Goal: Entertainment & Leisure: Browse casually

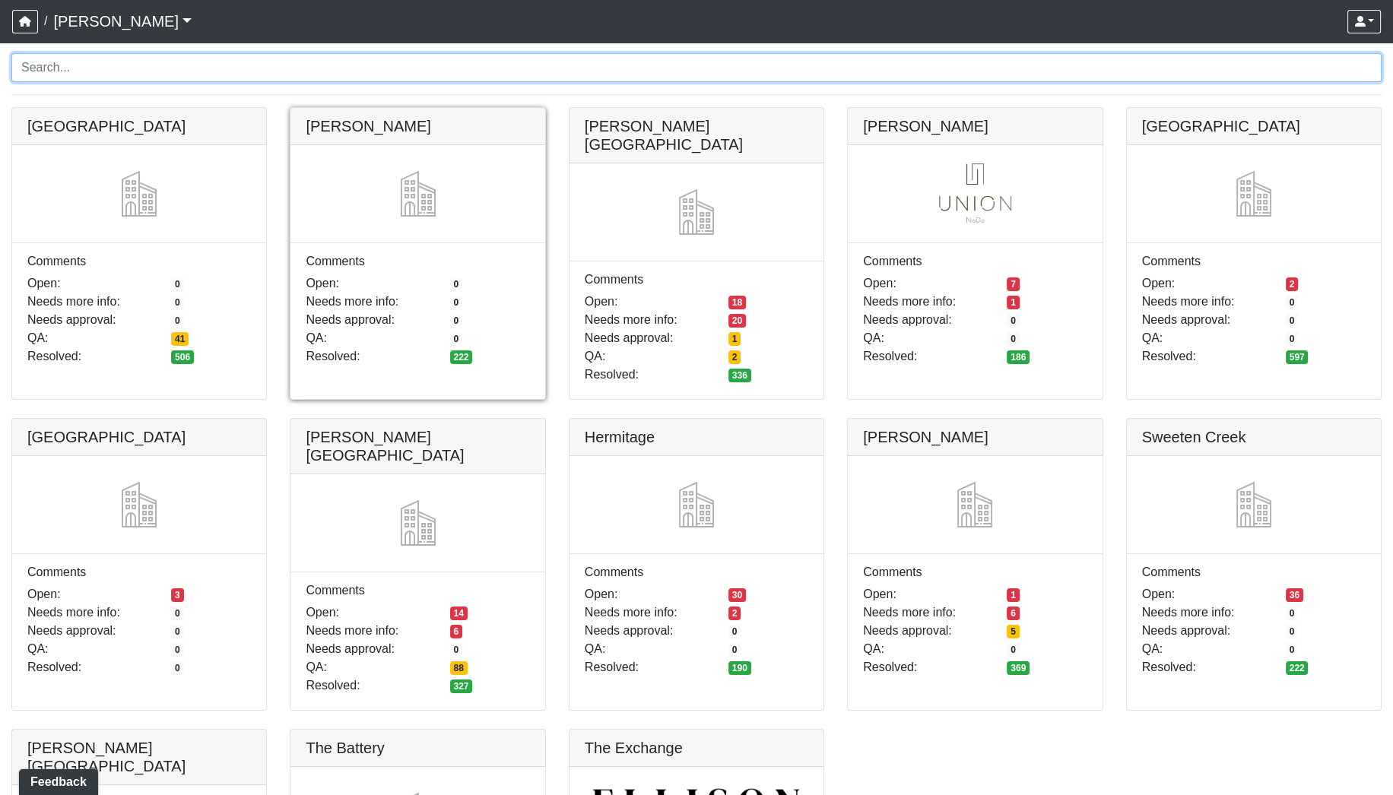
scroll to position [141, 0]
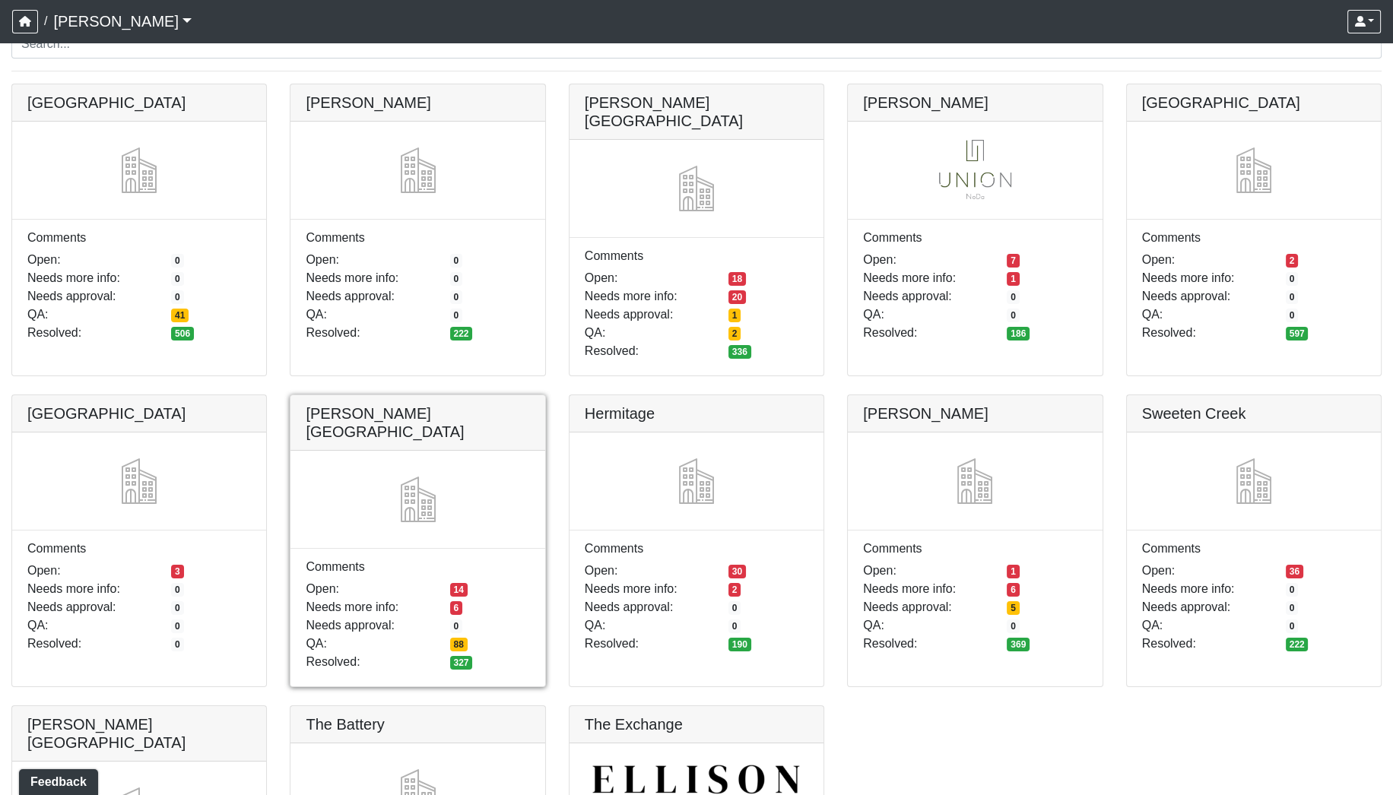
click at [416, 395] on link at bounding box center [417, 395] width 254 height 0
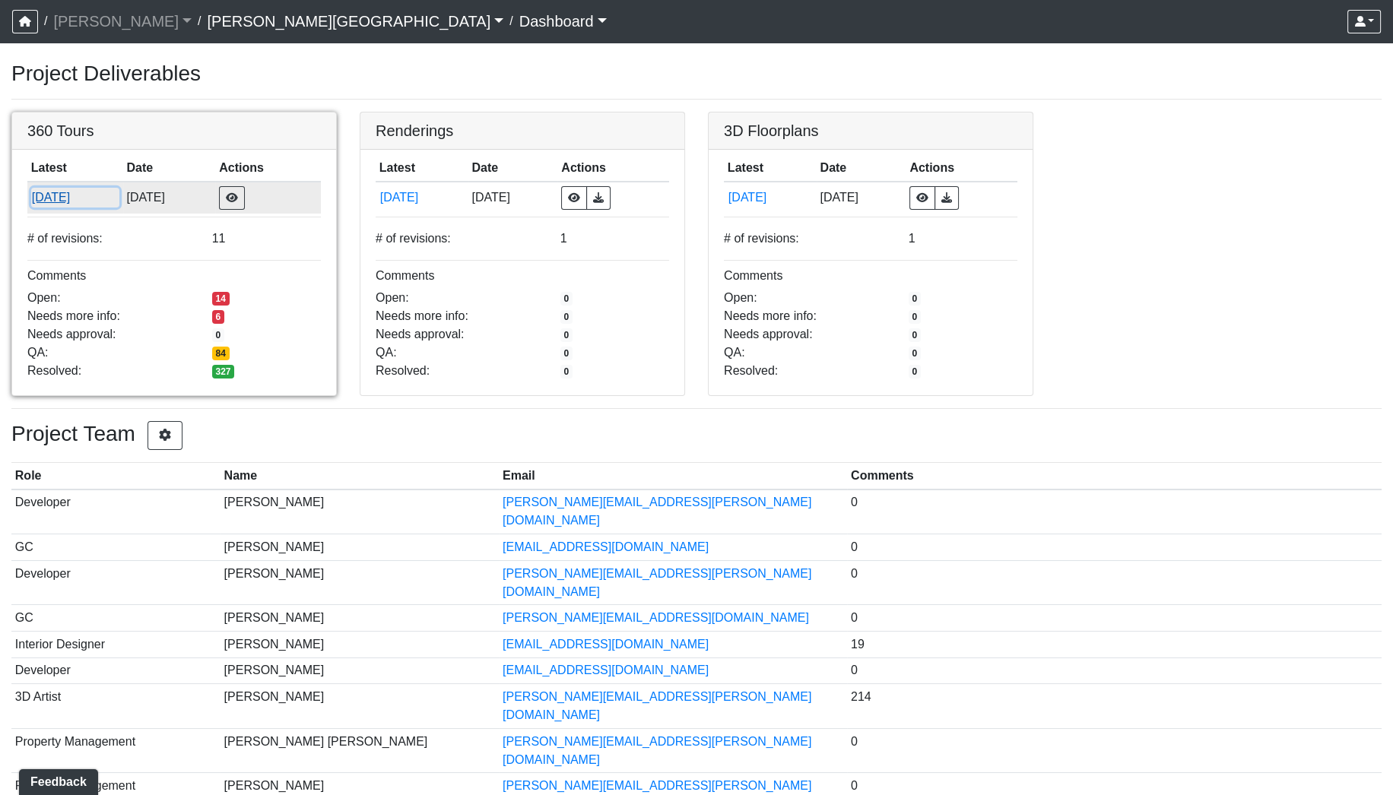
click at [67, 195] on button "8/22/2025" at bounding box center [75, 198] width 88 height 20
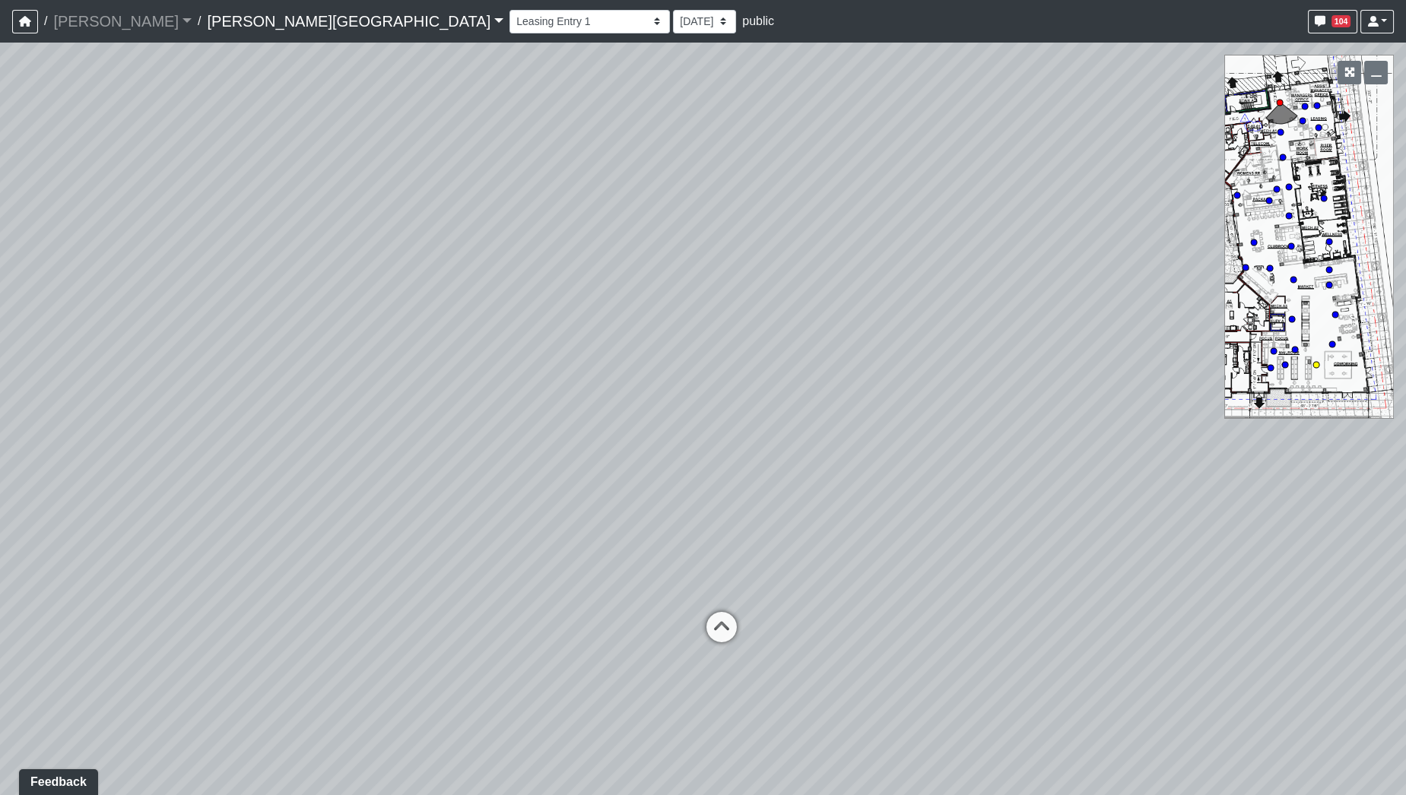
click at [1314, 366] on circle at bounding box center [1316, 365] width 6 height 6
drag, startPoint x: 547, startPoint y: 435, endPoint x: 762, endPoint y: 360, distance: 227.9
click at [914, 330] on div "Loading... Coffee Bar Loading... Created by Sean Graefen - 9/10/2025 - Rev: 8/2…" at bounding box center [703, 419] width 1406 height 753
drag, startPoint x: 597, startPoint y: 369, endPoint x: 895, endPoint y: 380, distance: 298.2
click at [895, 380] on div "Loading... Coffee Bar Loading... Created by Sean Graefen - 9/10/2025 - Rev: 8/2…" at bounding box center [703, 419] width 1406 height 753
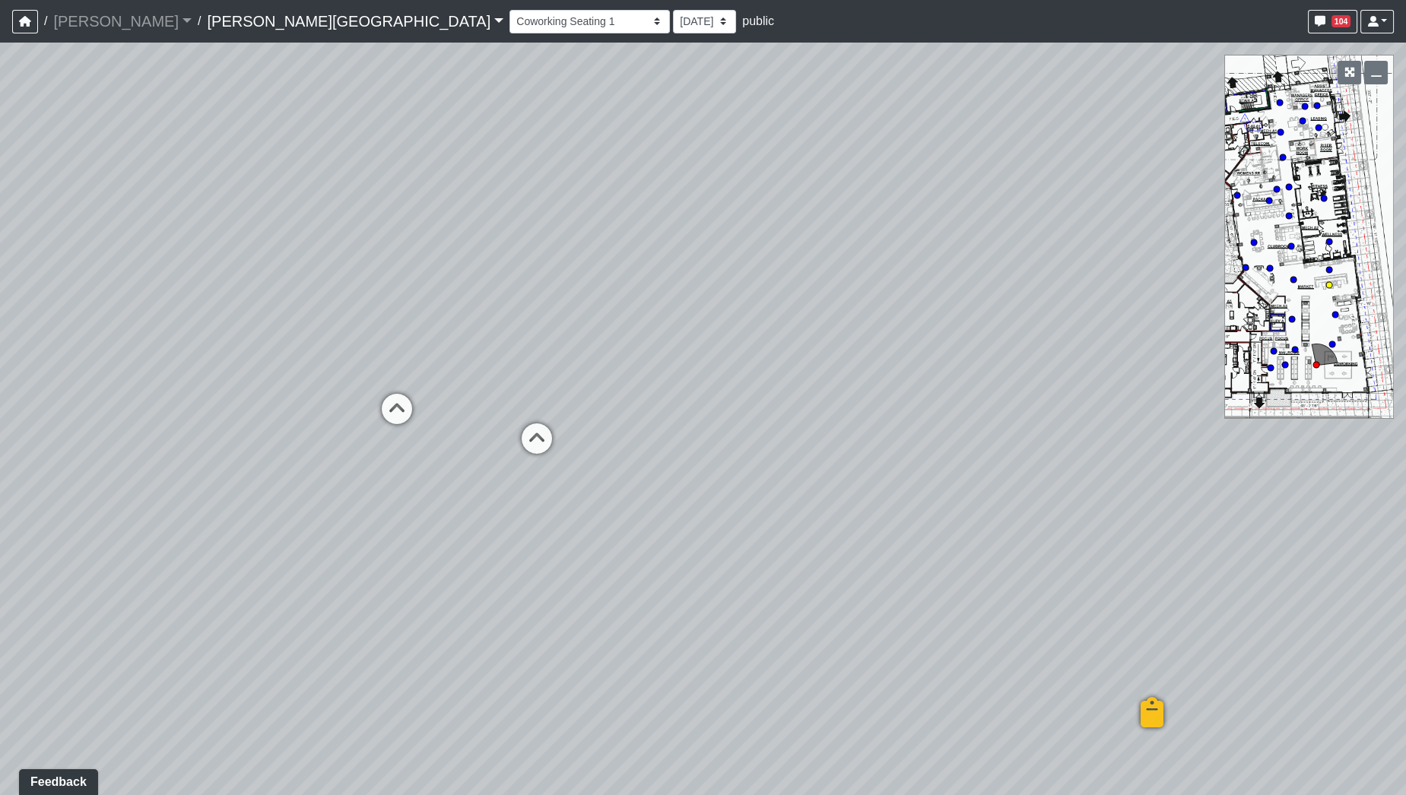
drag, startPoint x: 401, startPoint y: 433, endPoint x: 809, endPoint y: 505, distance: 414.4
click at [809, 505] on div "Loading... Coffee Bar Loading... Created by Sean Graefen - 9/10/2025 - Rev: 8/2…" at bounding box center [703, 419] width 1406 height 753
drag, startPoint x: 407, startPoint y: 506, endPoint x: 974, endPoint y: 542, distance: 568.3
click at [974, 542] on div "Loading... Coffee Bar Loading... Created by Sean Graefen - 9/10/2025 - Rev: 8/2…" at bounding box center [703, 419] width 1406 height 753
click at [792, 430] on icon at bounding box center [800, 437] width 46 height 46
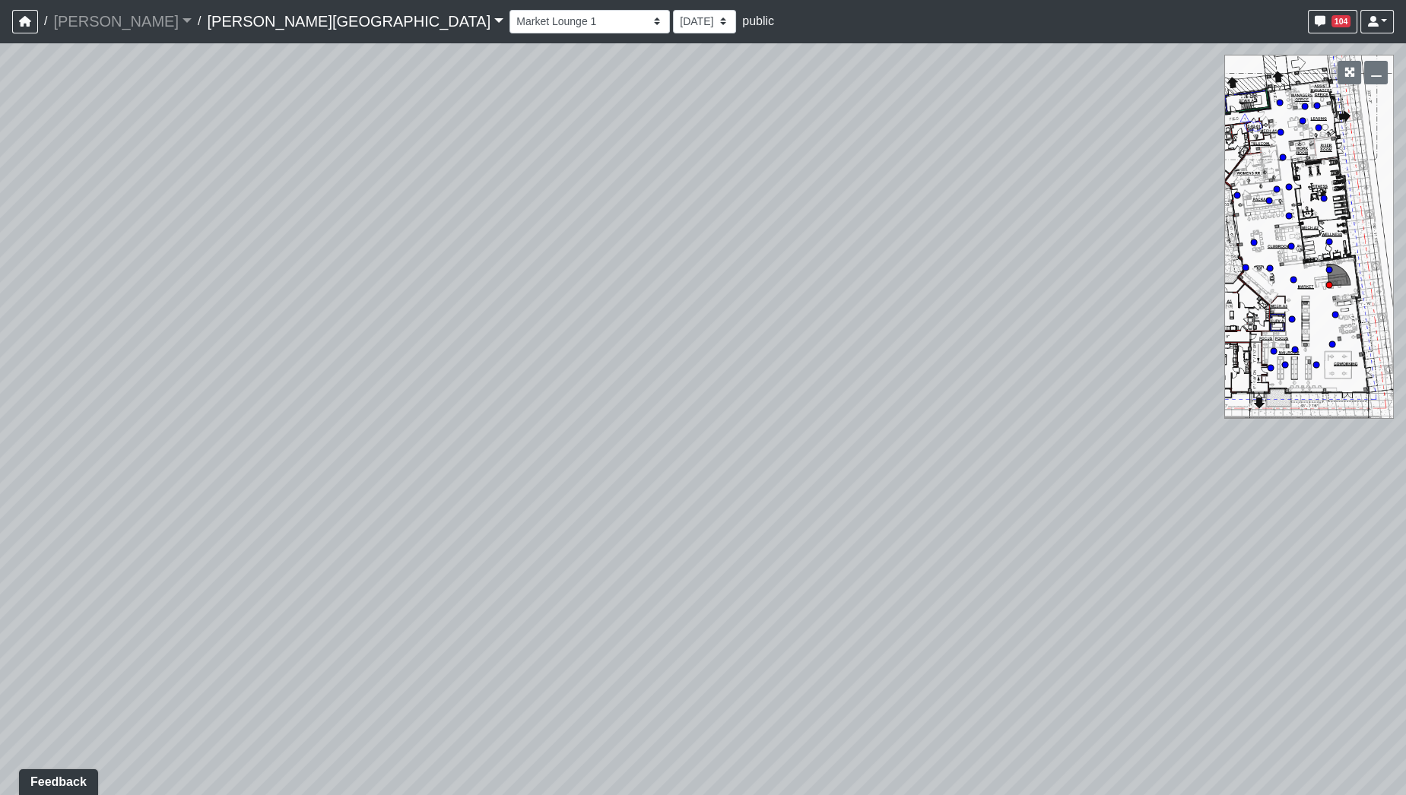
drag, startPoint x: 578, startPoint y: 338, endPoint x: 224, endPoint y: 404, distance: 359.6
click at [224, 404] on div "Loading... Coffee Bar Loading... Created by Sean Graefen - 9/10/2025 - Rev: 8/2…" at bounding box center [703, 419] width 1406 height 753
drag, startPoint x: 319, startPoint y: 259, endPoint x: 182, endPoint y: 233, distance: 139.4
click at [178, 233] on div "Loading... Coffee Bar Loading... Created by Sean Graefen - 9/10/2025 - Rev: 8/2…" at bounding box center [703, 419] width 1406 height 753
drag, startPoint x: 755, startPoint y: 443, endPoint x: 356, endPoint y: 325, distance: 416.1
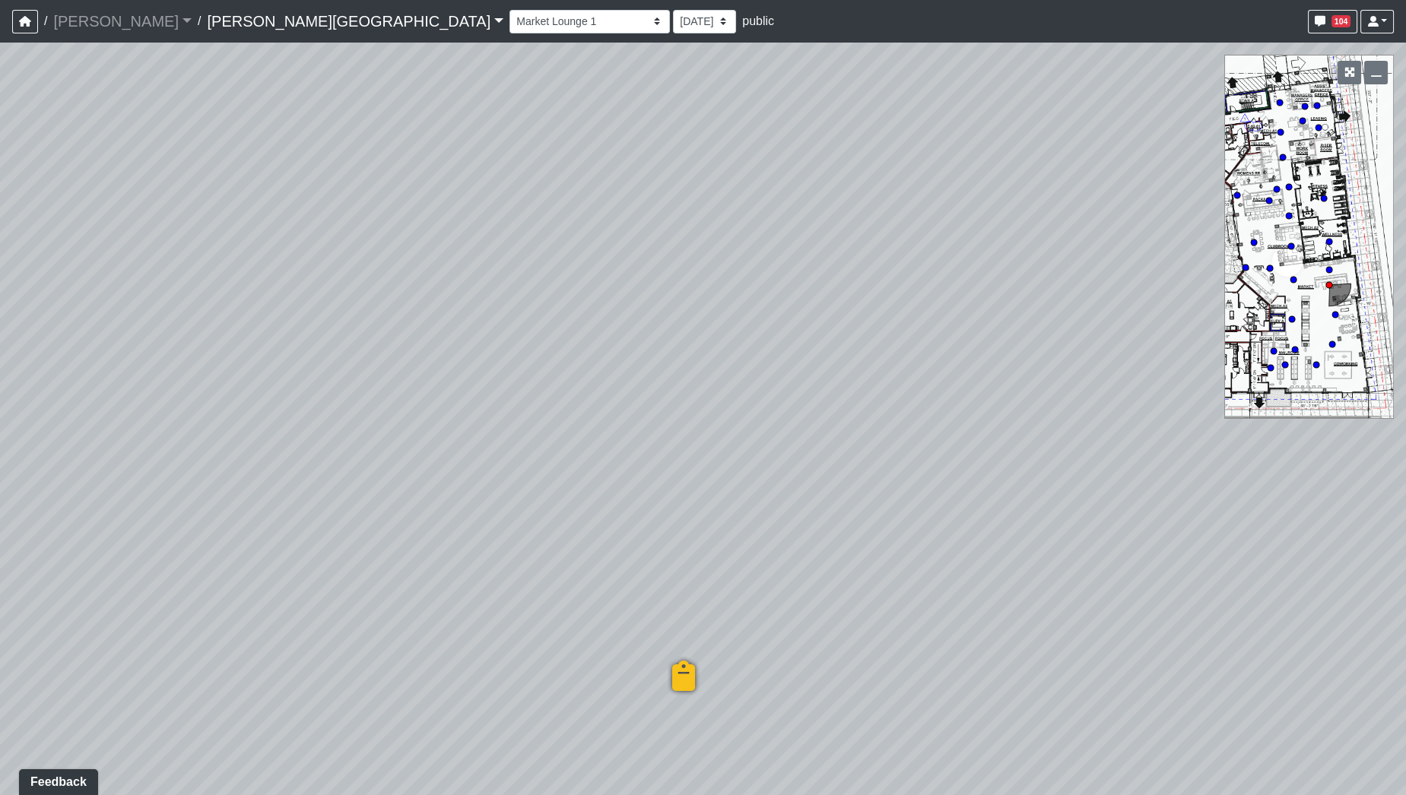
click at [249, 292] on div "Loading... Coffee Bar Loading... Created by Sean Graefen - 9/10/2025 - Rev: 8/2…" at bounding box center [703, 419] width 1406 height 753
drag, startPoint x: 623, startPoint y: 340, endPoint x: 342, endPoint y: 468, distance: 308.9
click at [342, 468] on div "Loading... Coffee Bar Loading... Created by Sean Graefen - 9/10/2025 - Rev: 8/2…" at bounding box center [703, 419] width 1406 height 753
drag, startPoint x: 756, startPoint y: 499, endPoint x: 649, endPoint y: 204, distance: 312.8
click at [649, 204] on div "Loading... Coffee Bar Loading... Created by Sean Graefen - 9/10/2025 - Rev: 8/2…" at bounding box center [703, 419] width 1406 height 753
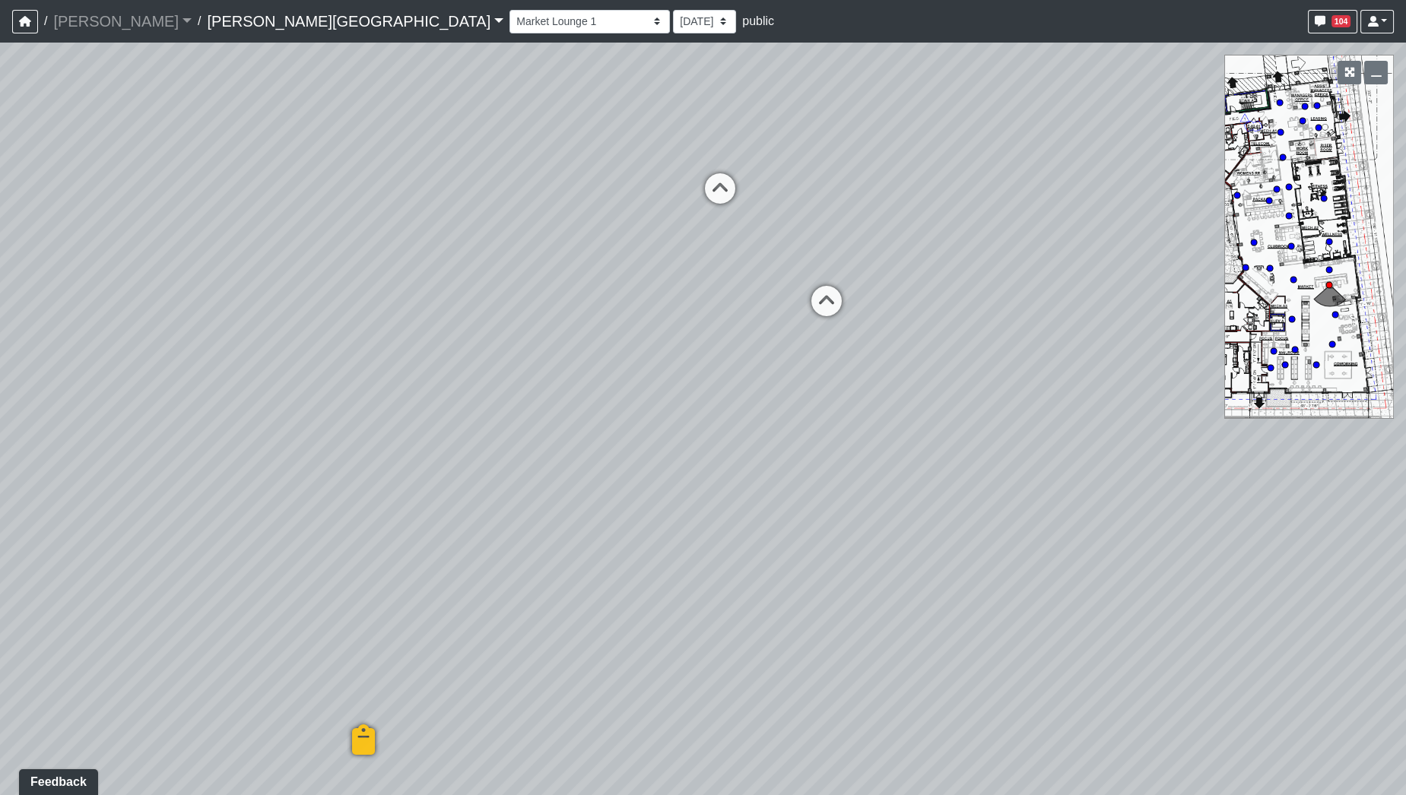
drag, startPoint x: 699, startPoint y: 382, endPoint x: 293, endPoint y: 574, distance: 449.9
click at [268, 570] on div "Loading... Coffee Bar Loading... Created by Sean Graefen - 9/10/2025 - Rev: 8/2…" at bounding box center [703, 419] width 1406 height 753
drag, startPoint x: 701, startPoint y: 574, endPoint x: 559, endPoint y: 706, distance: 194.2
click at [542, 715] on div "Loading... Coffee Bar Loading... Created by Sean Graefen - 9/10/2025 - Rev: 8/2…" at bounding box center [703, 419] width 1406 height 753
drag, startPoint x: 851, startPoint y: 563, endPoint x: 336, endPoint y: 452, distance: 527.4
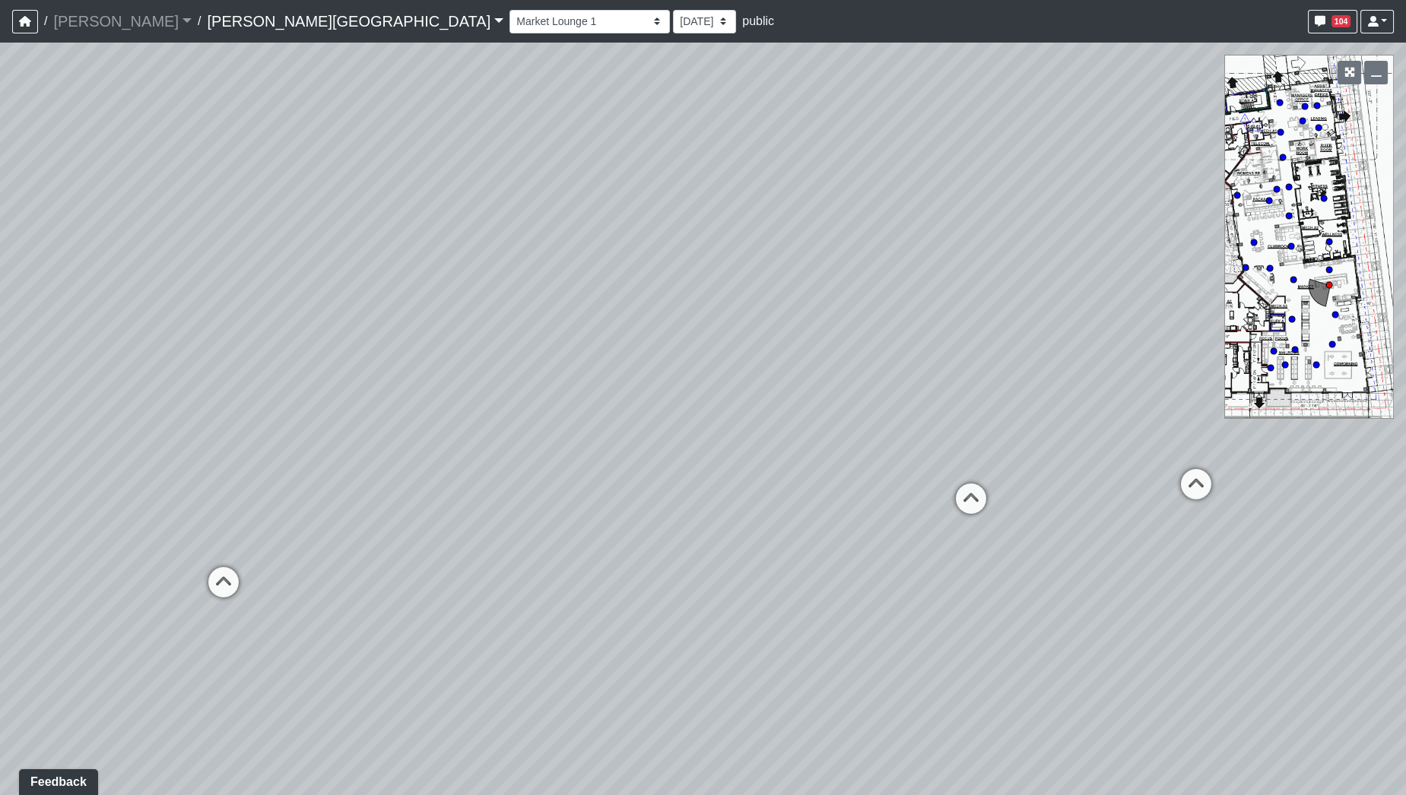
click at [336, 452] on div "Loading... Coffee Bar Loading... Created by Sean Graefen - 9/10/2025 - Rev: 8/2…" at bounding box center [703, 419] width 1406 height 753
drag, startPoint x: 672, startPoint y: 480, endPoint x: 426, endPoint y: 474, distance: 245.6
click at [426, 474] on div "Loading... Coffee Bar Loading... Created by Sean Graefen - 9/10/2025 - Rev: 8/2…" at bounding box center [703, 419] width 1406 height 753
click at [584, 420] on icon at bounding box center [582, 423] width 46 height 46
drag, startPoint x: 840, startPoint y: 388, endPoint x: 439, endPoint y: 407, distance: 401.8
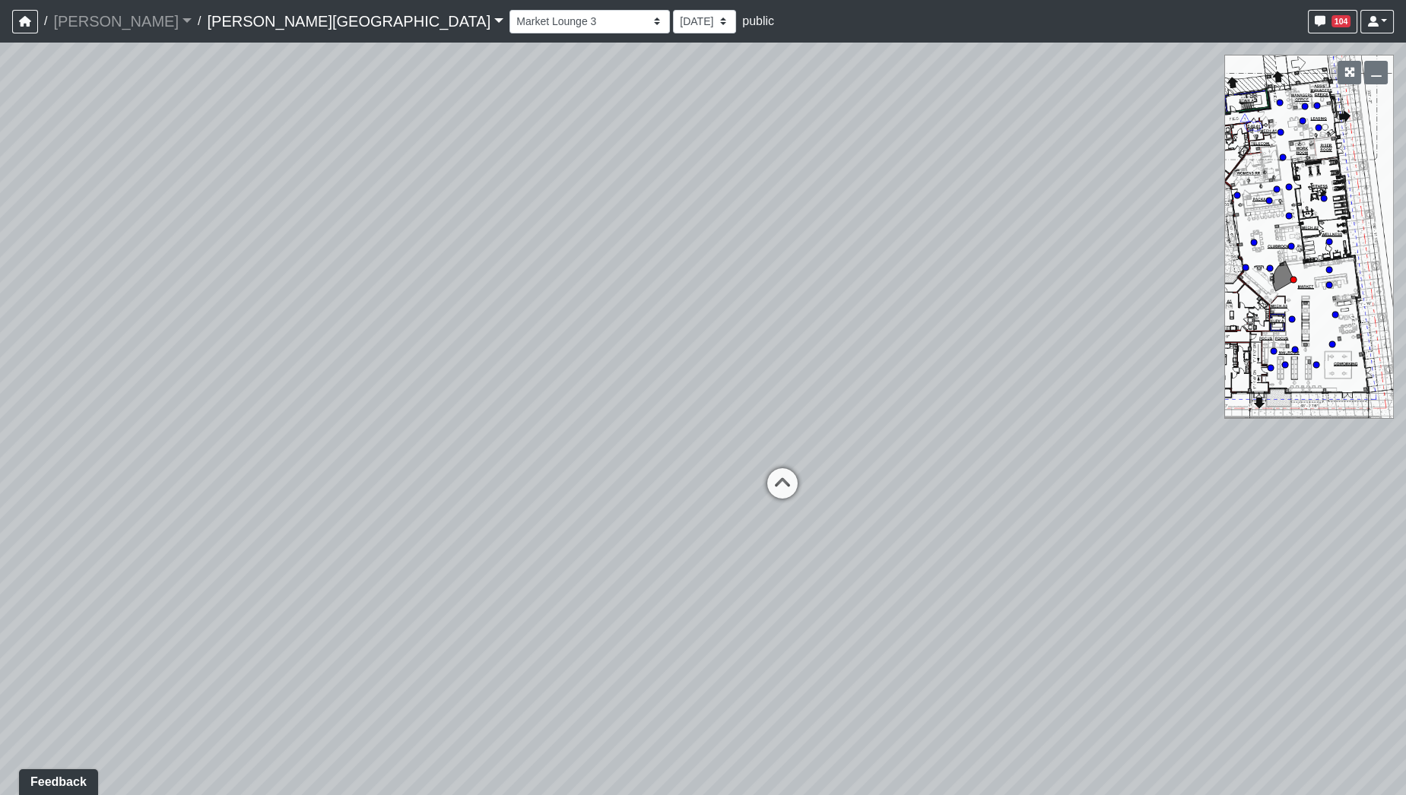
click at [439, 407] on div "Loading... Coffee Bar Loading... Created by Sean Graefen - 9/10/2025 - Rev: 8/2…" at bounding box center [703, 419] width 1406 height 753
click at [527, 520] on icon at bounding box center [511, 516] width 46 height 46
drag, startPoint x: 703, startPoint y: 490, endPoint x: 450, endPoint y: 499, distance: 253.3
click at [450, 499] on div "Loading... Coffee Bar Loading... Created by Sean Graefen - 9/10/2025 - Rev: 8/2…" at bounding box center [703, 419] width 1406 height 753
drag, startPoint x: 847, startPoint y: 507, endPoint x: 349, endPoint y: 537, distance: 498.8
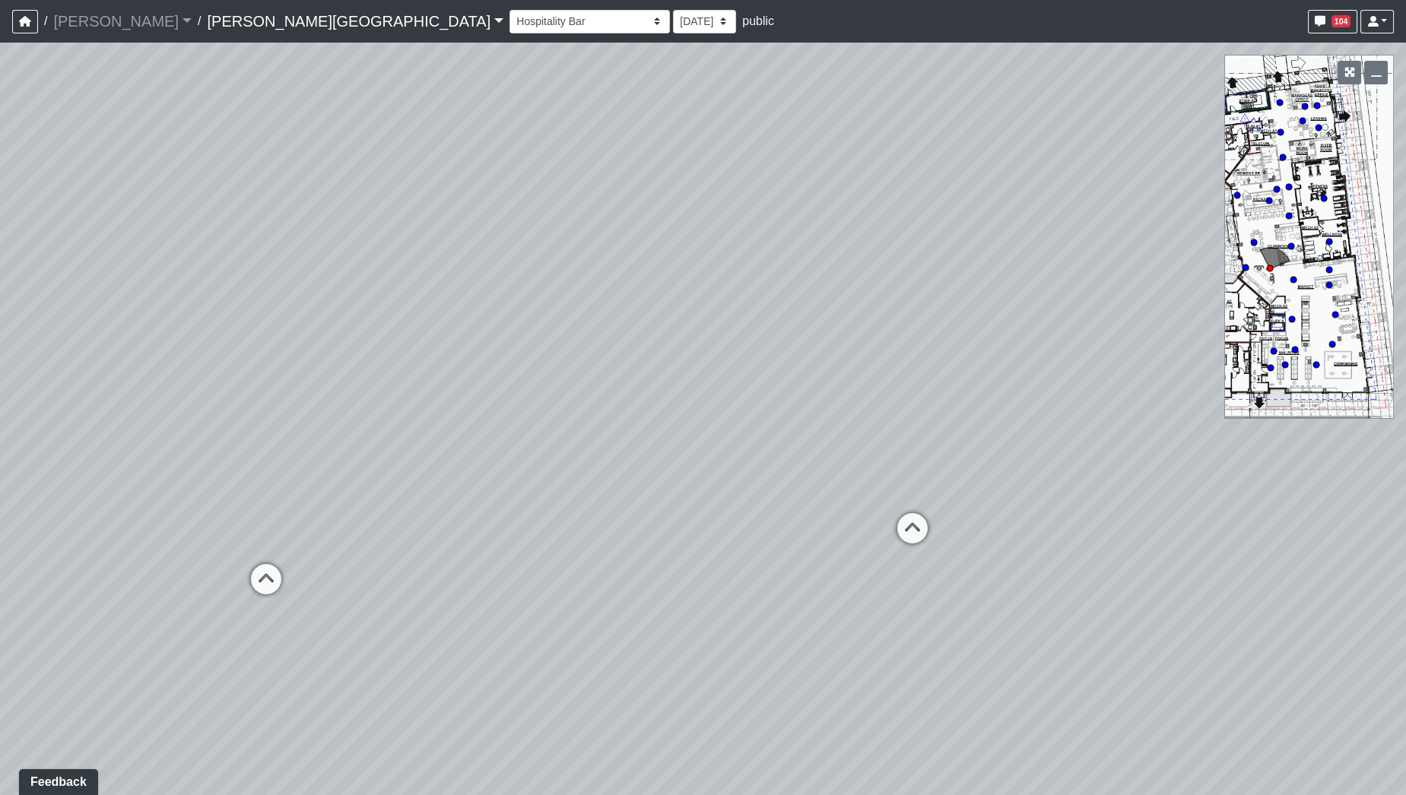
click at [349, 537] on div "Loading... Coffee Bar Loading... Created by Sean Graefen - 9/10/2025 - Rev: 8/2…" at bounding box center [703, 419] width 1406 height 753
click at [585, 546] on div "Loading... Coffee Bar Loading... Created by Sean Graefen - 9/10/2025 - Rev: 8/2…" at bounding box center [703, 419] width 1406 height 753
click at [847, 550] on icon at bounding box center [849, 555] width 46 height 46
drag, startPoint x: 309, startPoint y: 501, endPoint x: 557, endPoint y: 368, distance: 281.9
click at [556, 368] on div "Loading... Coffee Bar Loading... Created by Sean Graefen - 9/10/2025 - Rev: 8/2…" at bounding box center [703, 419] width 1406 height 753
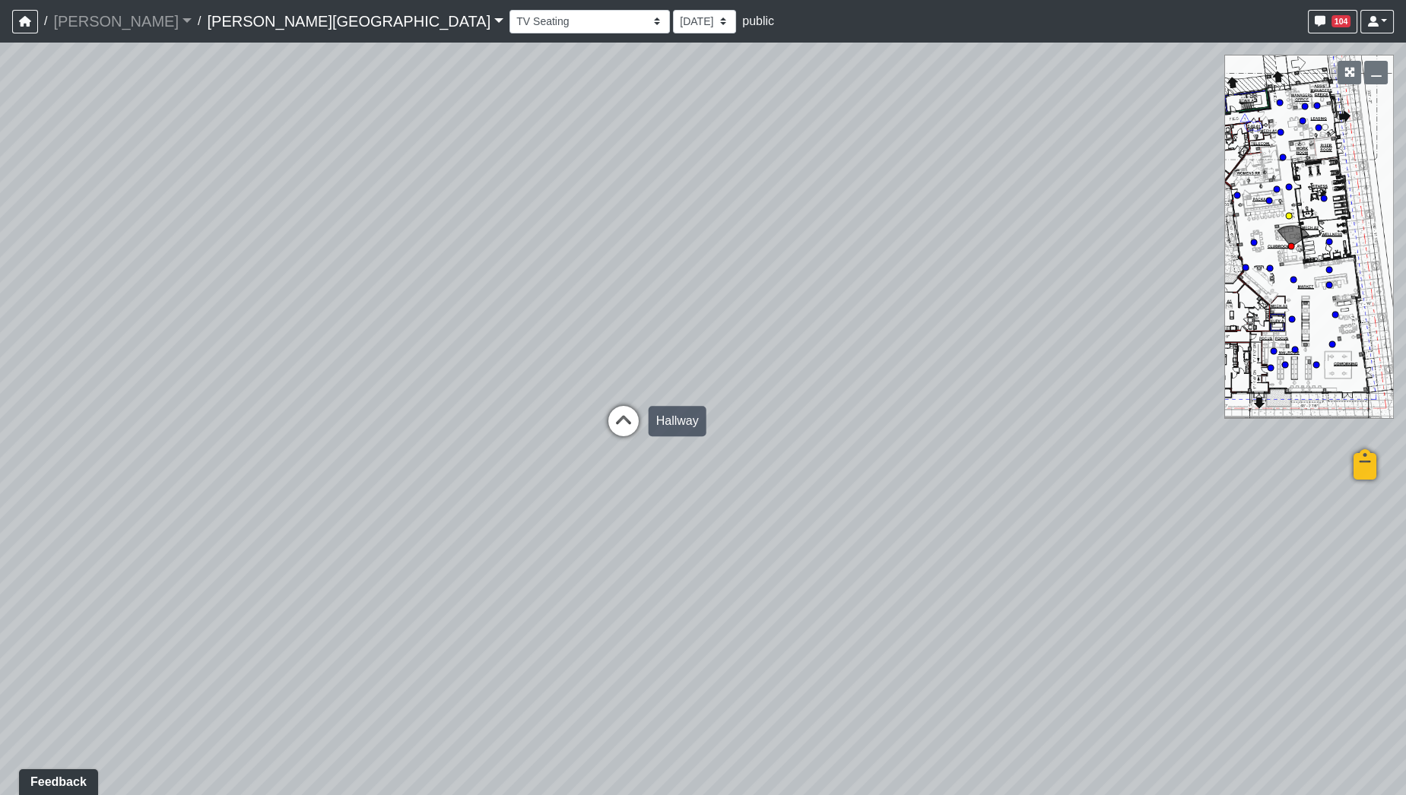
click at [626, 424] on icon at bounding box center [624, 429] width 46 height 46
drag, startPoint x: 921, startPoint y: 416, endPoint x: 529, endPoint y: 478, distance: 396.4
click at [530, 477] on div "Loading... Coffee Bar Loading... Created by Sean Graefen - 9/10/2025 - Rev: 8/2…" at bounding box center [703, 419] width 1406 height 753
drag, startPoint x: 895, startPoint y: 433, endPoint x: 408, endPoint y: 454, distance: 487.7
click at [254, 464] on div "Loading... Coffee Bar Loading... Created by Sean Graefen - 9/10/2025 - Rev: 8/2…" at bounding box center [703, 419] width 1406 height 753
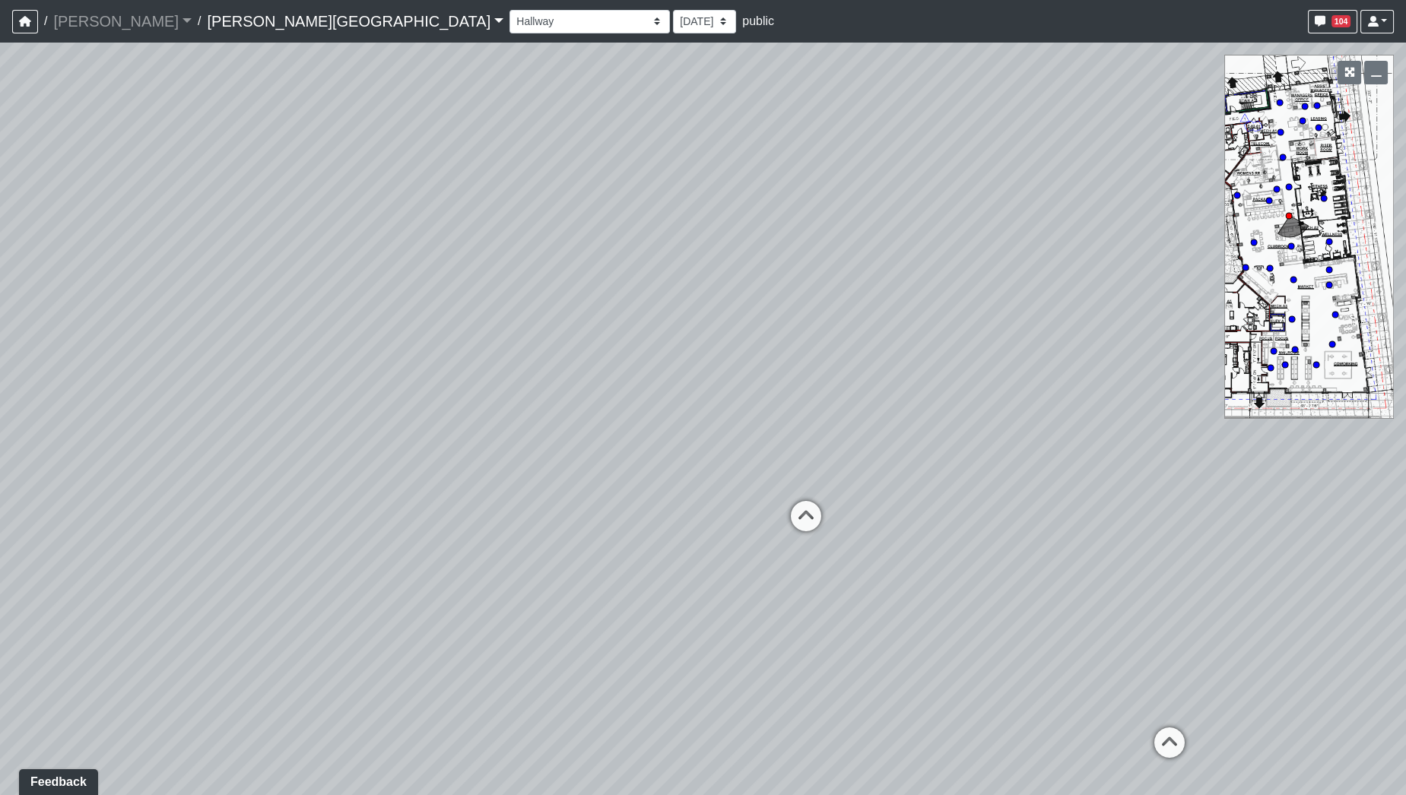
drag, startPoint x: 649, startPoint y: 444, endPoint x: 230, endPoint y: 457, distance: 419.1
click at [230, 457] on div "Loading... Coffee Bar Loading... Created by Sean Graefen - 9/10/2025 - Rev: 8/2…" at bounding box center [703, 419] width 1406 height 753
drag, startPoint x: 686, startPoint y: 564, endPoint x: 176, endPoint y: 439, distance: 525.1
click at [176, 439] on div "Loading... Coffee Bar Loading... Created by Sean Graefen - 9/10/2025 - Rev: 8/2…" at bounding box center [703, 419] width 1406 height 753
drag, startPoint x: 705, startPoint y: 490, endPoint x: 430, endPoint y: 558, distance: 283.6
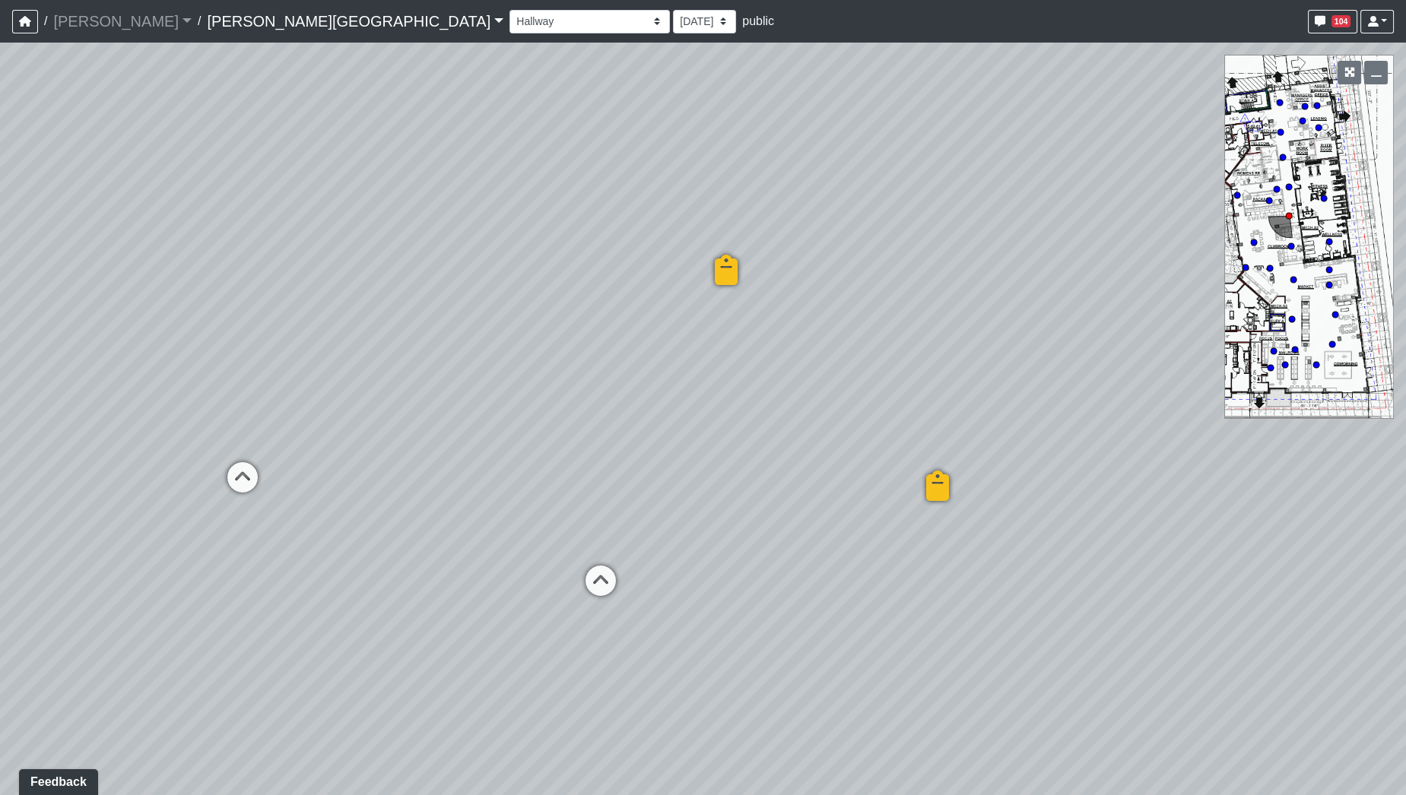
click at [430, 558] on div "Loading... Coffee Bar Loading... Created by Sean Graefen - 9/10/2025 - Rev: 8/2…" at bounding box center [703, 419] width 1406 height 753
drag, startPoint x: 452, startPoint y: 460, endPoint x: 721, endPoint y: 637, distance: 322.2
click at [721, 637] on div "Loading... Coffee Bar Loading... Created by Sean Graefen - 9/10/2025 - Rev: 8/2…" at bounding box center [703, 419] width 1406 height 753
drag, startPoint x: 636, startPoint y: 546, endPoint x: 538, endPoint y: 524, distance: 100.5
click at [542, 532] on div "Loading... Coffee Bar Loading... Created by Sean Graefen - 9/10/2025 - Rev: 8/2…" at bounding box center [703, 419] width 1406 height 753
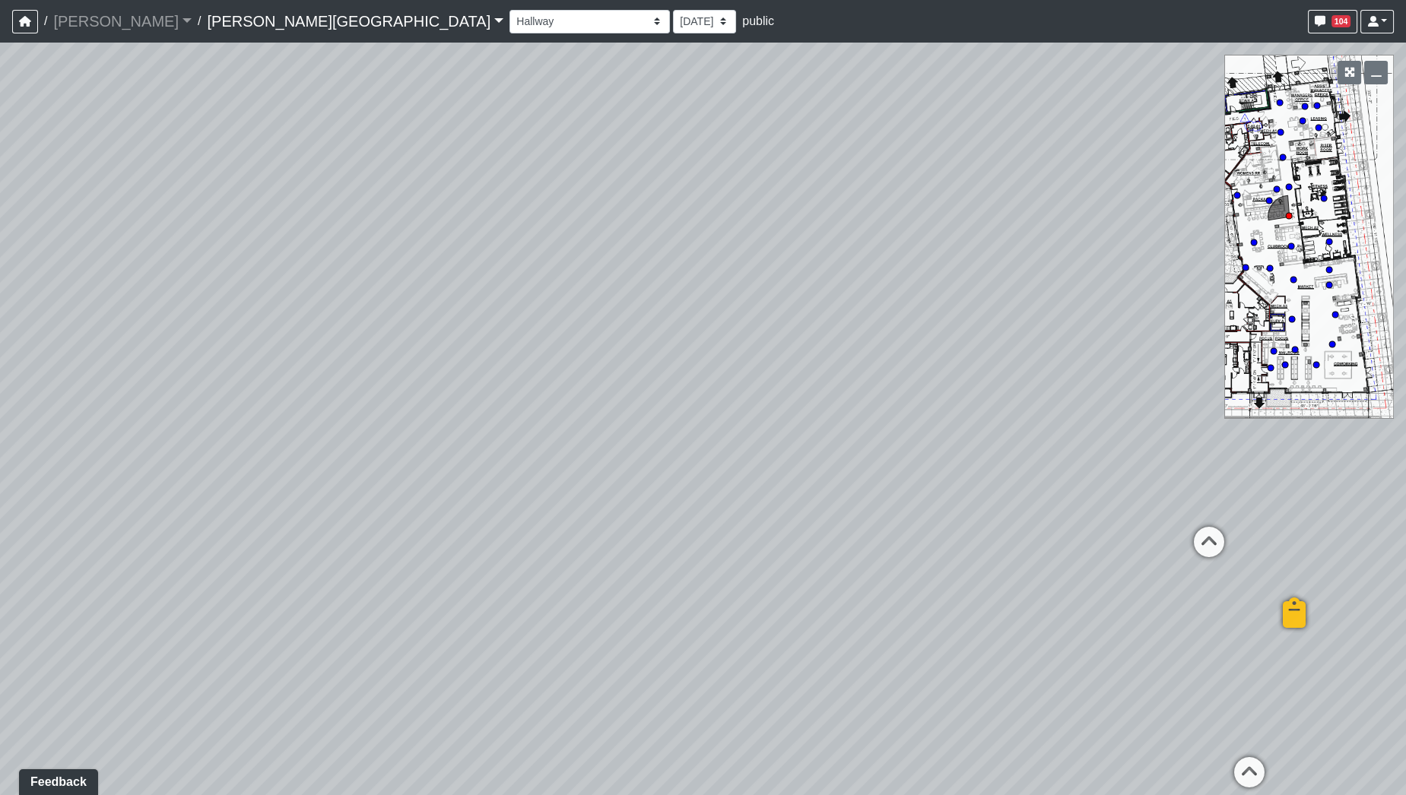
drag, startPoint x: 765, startPoint y: 507, endPoint x: 133, endPoint y: 483, distance: 632.9
click at [133, 483] on div "Loading... Coffee Bar Loading... Created by Sean Graefen - 9/10/2025 - Rev: 8/2…" at bounding box center [703, 419] width 1406 height 753
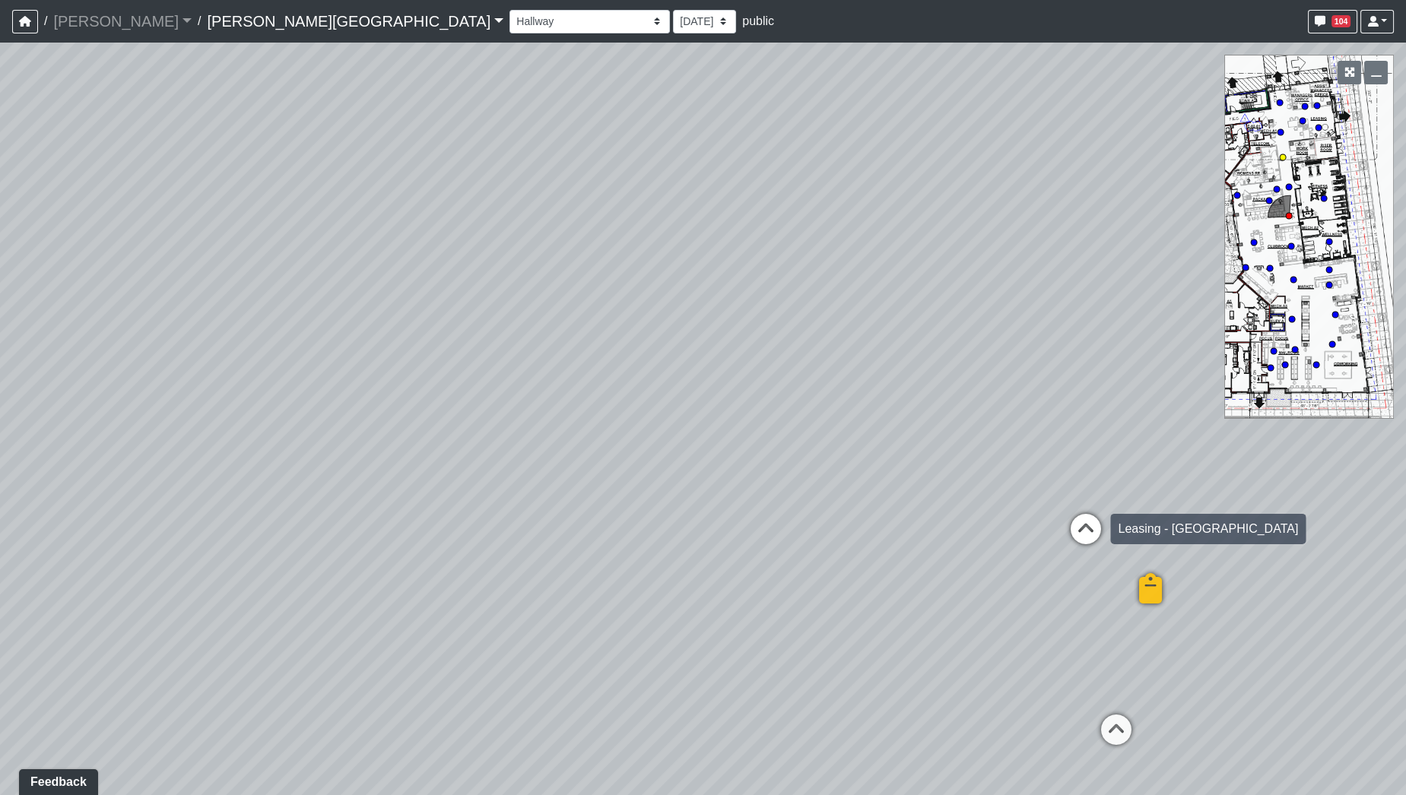
click at [1084, 531] on icon at bounding box center [1085, 537] width 46 height 46
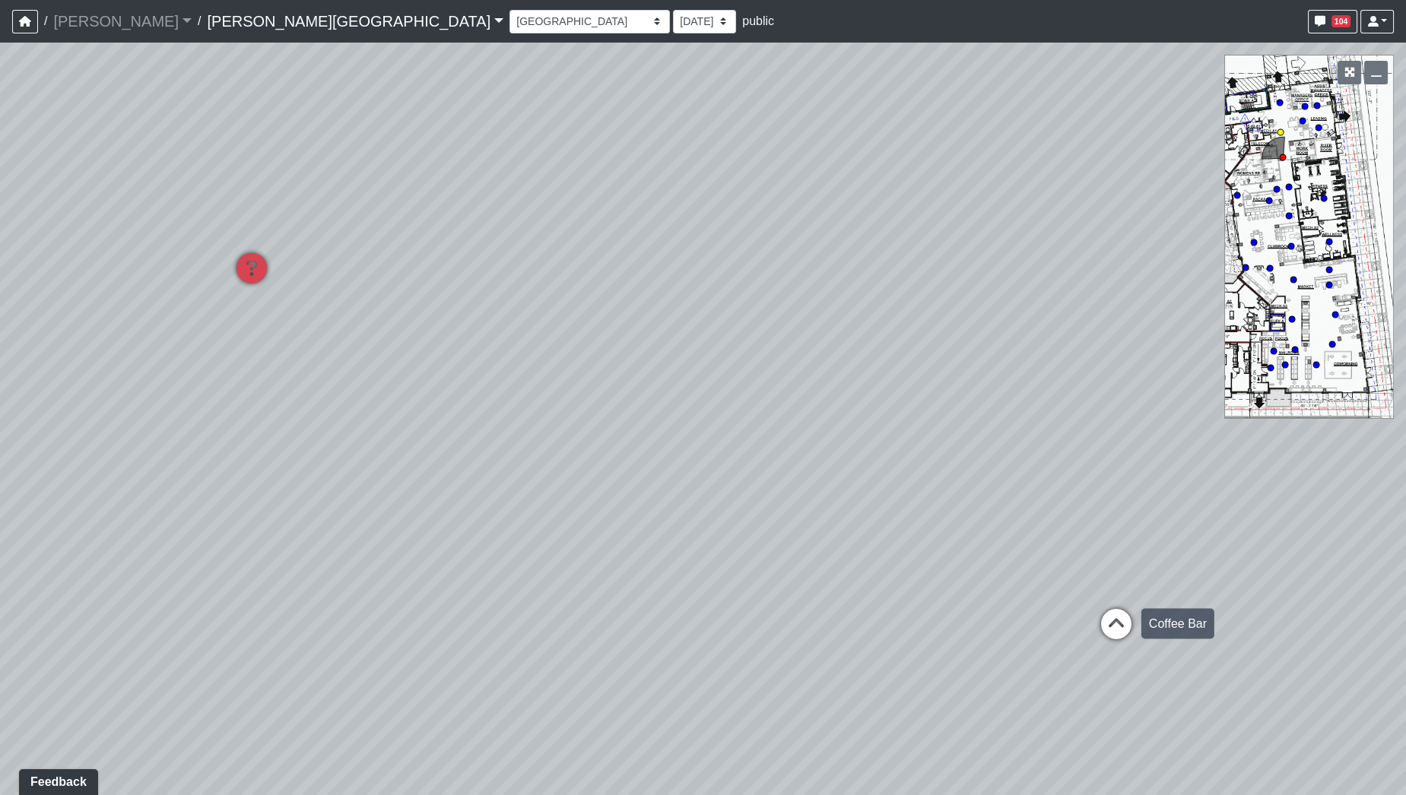
click at [1114, 622] on icon at bounding box center [1116, 631] width 46 height 46
select select "38CsLPz8VkCK2QiTdw7us5"
drag, startPoint x: 1227, startPoint y: 570, endPoint x: 348, endPoint y: 564, distance: 878.8
click at [348, 564] on div "Loading... Coffee Bar Loading... Created by Sean Graefen - 9/10/2025 - Rev: 8/2…" at bounding box center [703, 419] width 1406 height 753
drag, startPoint x: 738, startPoint y: 553, endPoint x: 319, endPoint y: 557, distance: 418.9
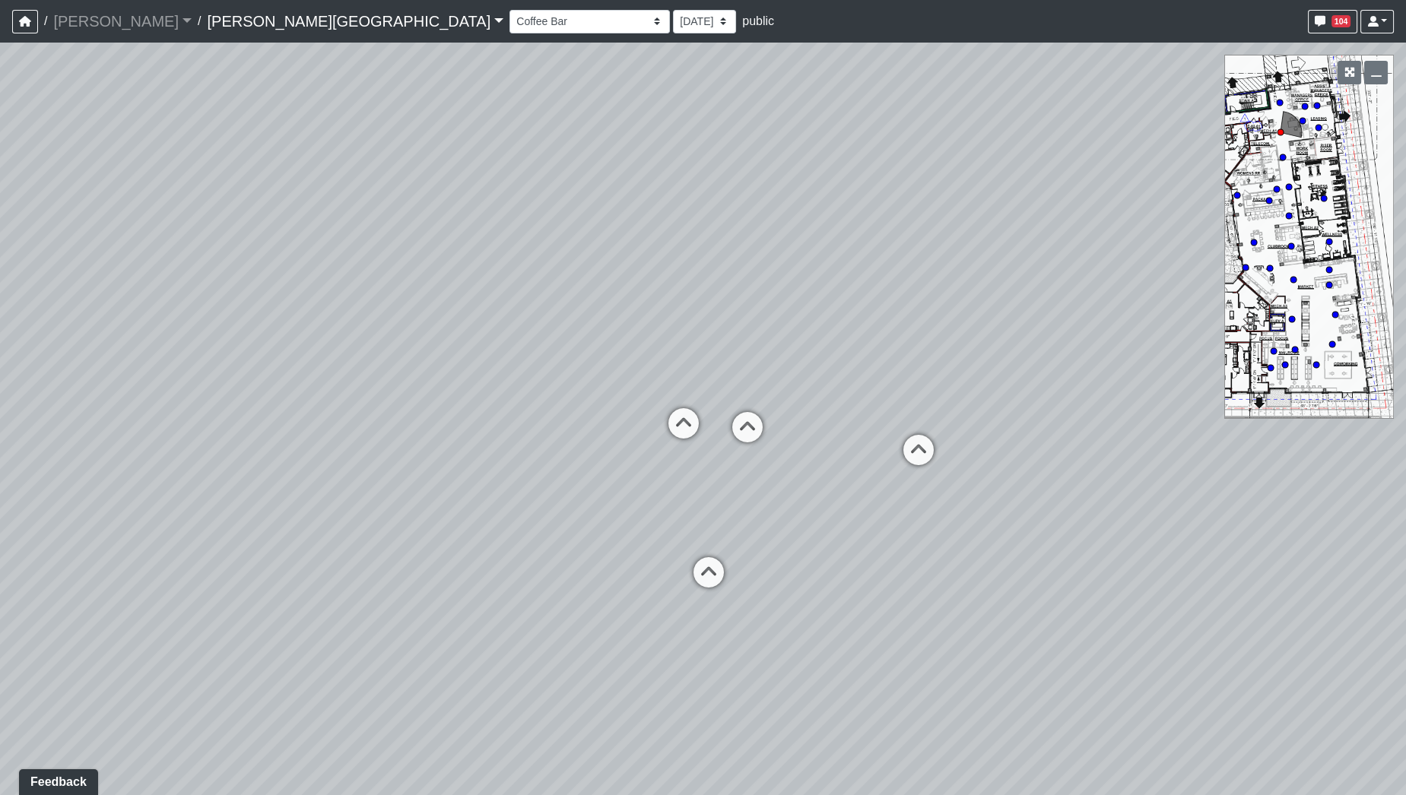
click at [319, 557] on div "Loading... Coffee Bar Loading... Created by Sean Graefen - 9/10/2025 - Rev: 8/2…" at bounding box center [703, 419] width 1406 height 753
drag, startPoint x: 878, startPoint y: 534, endPoint x: 605, endPoint y: 556, distance: 273.9
click at [605, 556] on div "Loading... Coffee Bar Loading... Created by Sean Graefen - 9/10/2025 - Rev: 8/2…" at bounding box center [703, 419] width 1406 height 753
drag, startPoint x: 725, startPoint y: 461, endPoint x: 189, endPoint y: 174, distance: 608.4
click at [189, 172] on div "Loading... Coffee Bar Loading... Created by Sean Graefen - 9/10/2025 - Rev: 8/2…" at bounding box center [703, 419] width 1406 height 753
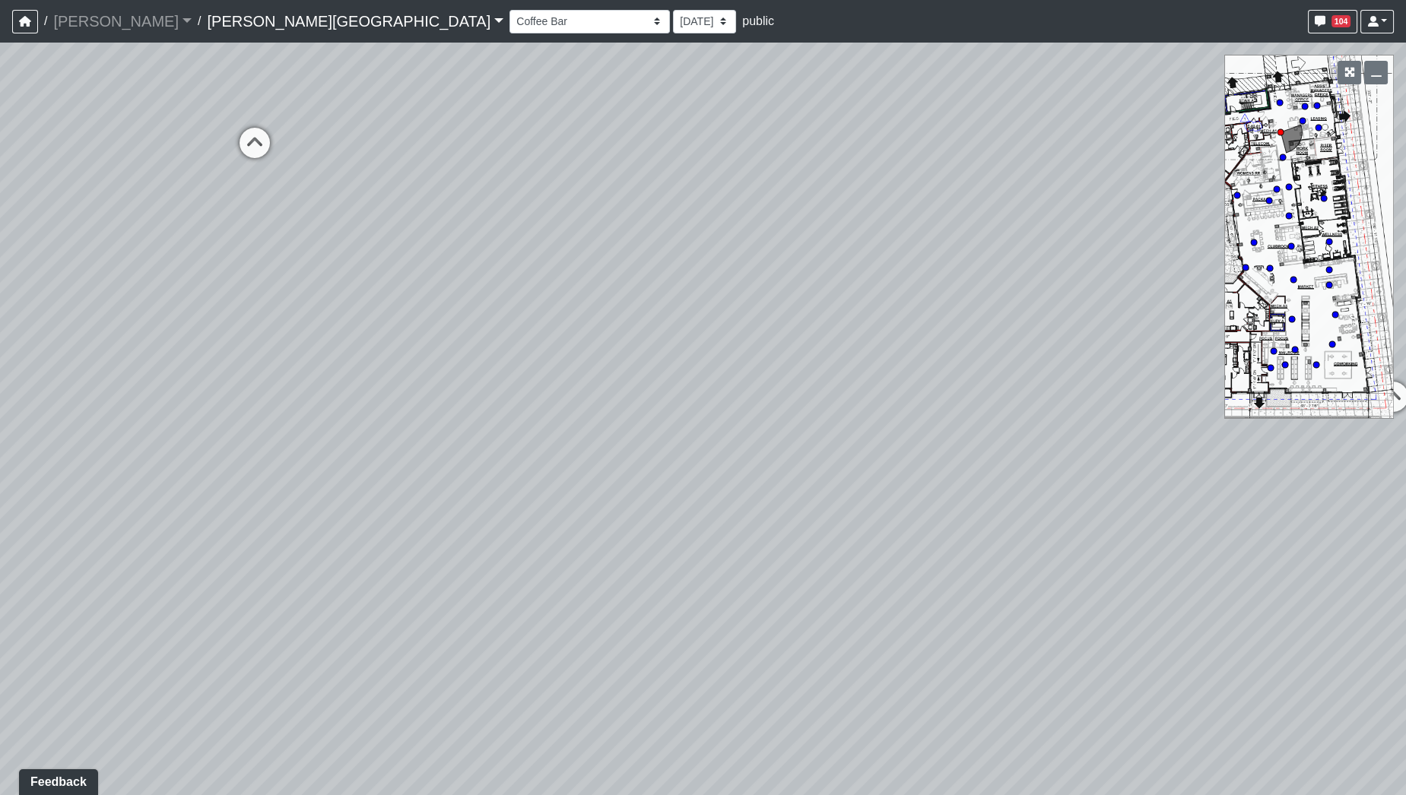
drag, startPoint x: 669, startPoint y: 184, endPoint x: 222, endPoint y: 403, distance: 497.7
click at [222, 403] on div "Loading... Coffee Bar Loading... Created by Sean Graefen - 9/10/2025 - Rev: 8/2…" at bounding box center [703, 419] width 1406 height 753
drag
click at [332, 442] on div "Loading... Coffee Bar Loading... Created by Sean Graefen - 9/10/2025 - Rev: 8/2…" at bounding box center [703, 419] width 1406 height 753
click at [587, 487] on div "Loading... Coffee Bar Loading... Created by Sean Graefen - 9/10/2025 - Rev: 8/2…" at bounding box center [703, 419] width 1406 height 753
